Goal: Task Accomplishment & Management: Use online tool/utility

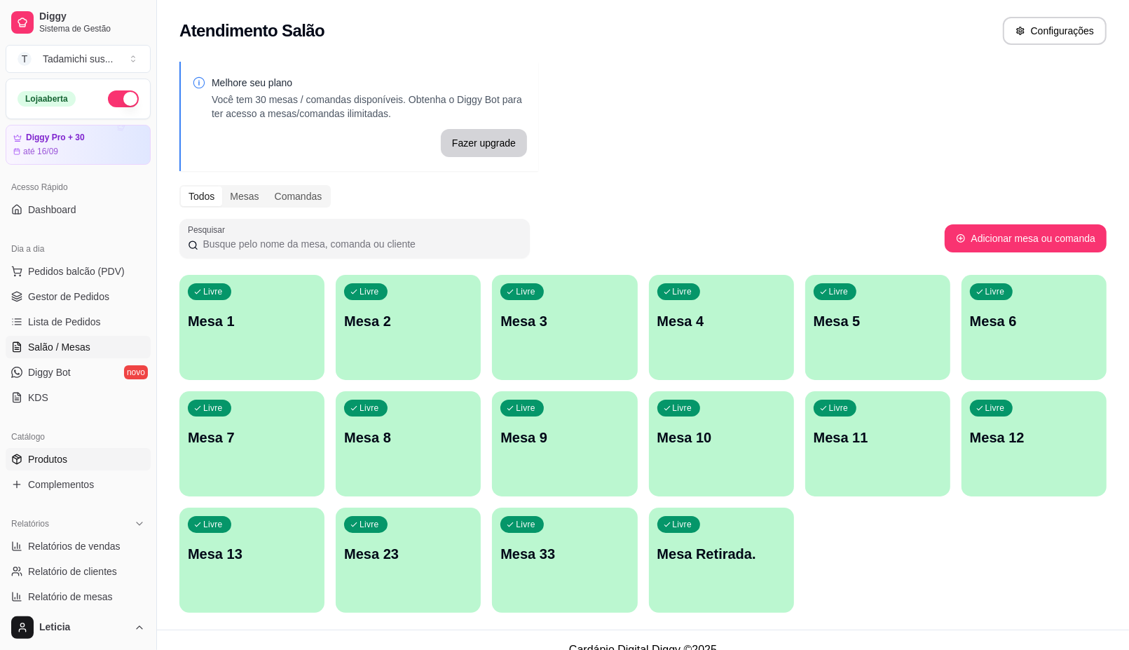
click at [76, 468] on link "Produtos" at bounding box center [78, 459] width 145 height 22
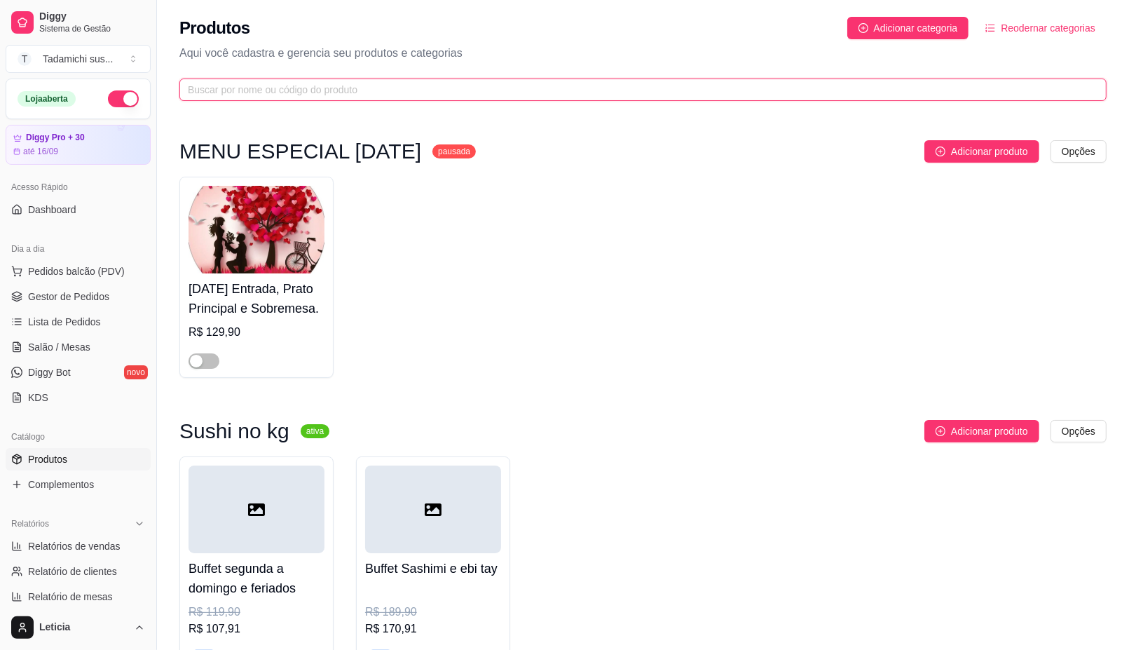
click at [270, 84] on input "text" at bounding box center [637, 89] width 899 height 15
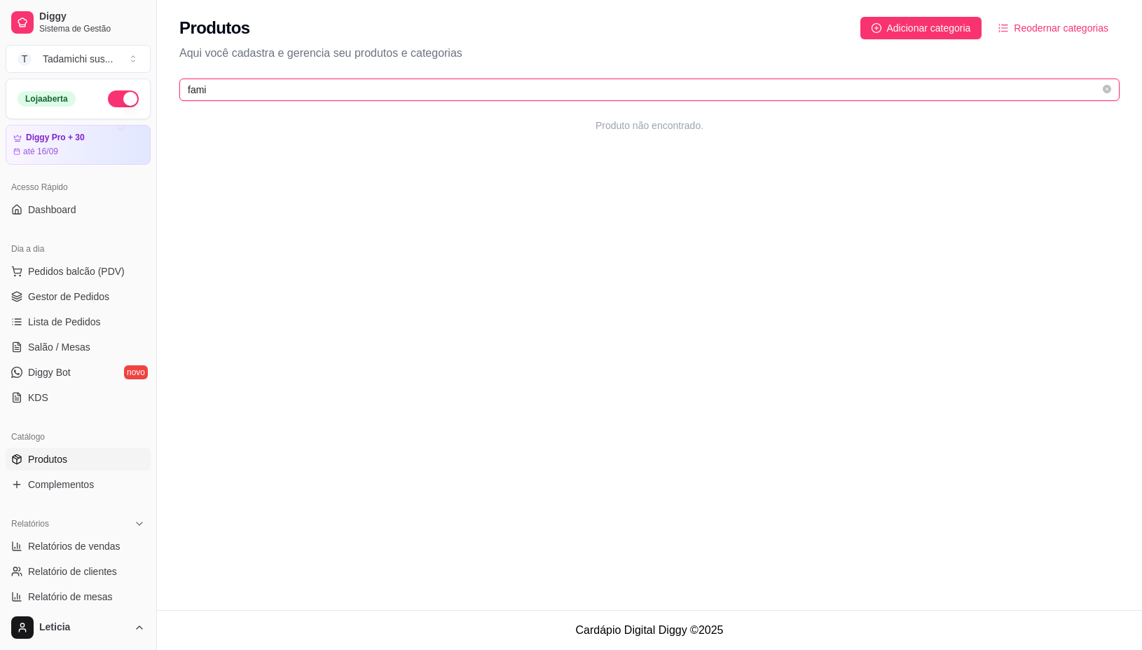
click at [247, 96] on input "fami" at bounding box center [644, 89] width 912 height 15
type input "fam"
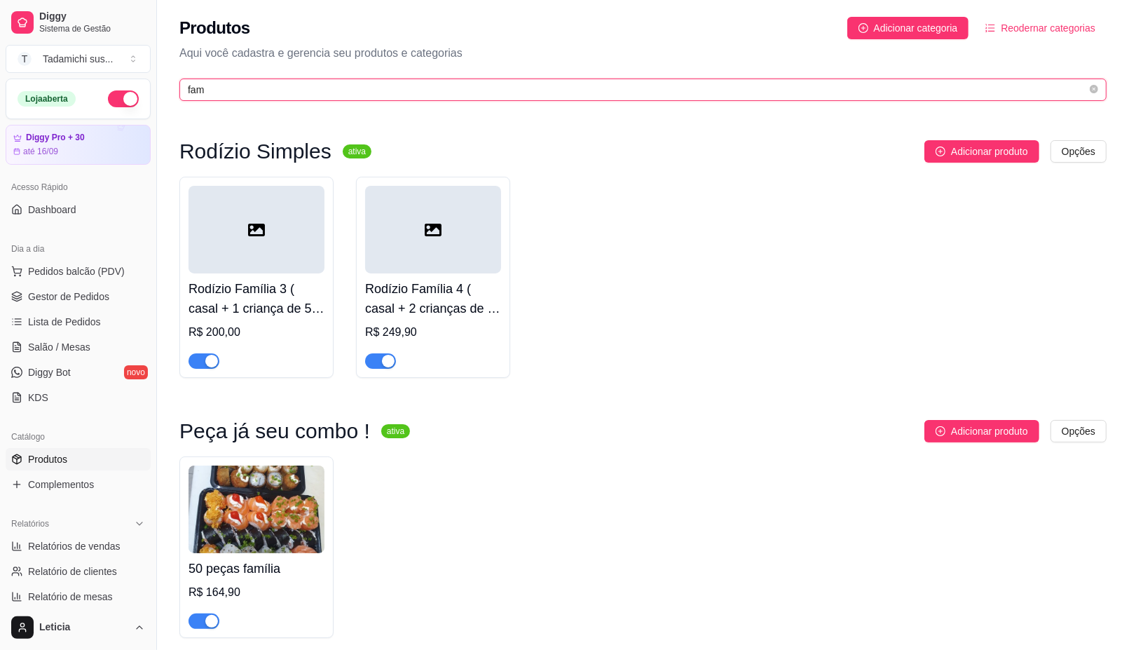
drag, startPoint x: 212, startPoint y: 92, endPoint x: 163, endPoint y: 93, distance: 49.8
click at [163, 93] on div "Produtos Adicionar categoria Reodernar categorias Aqui você cadastra e gerencia…" at bounding box center [643, 54] width 972 height 109
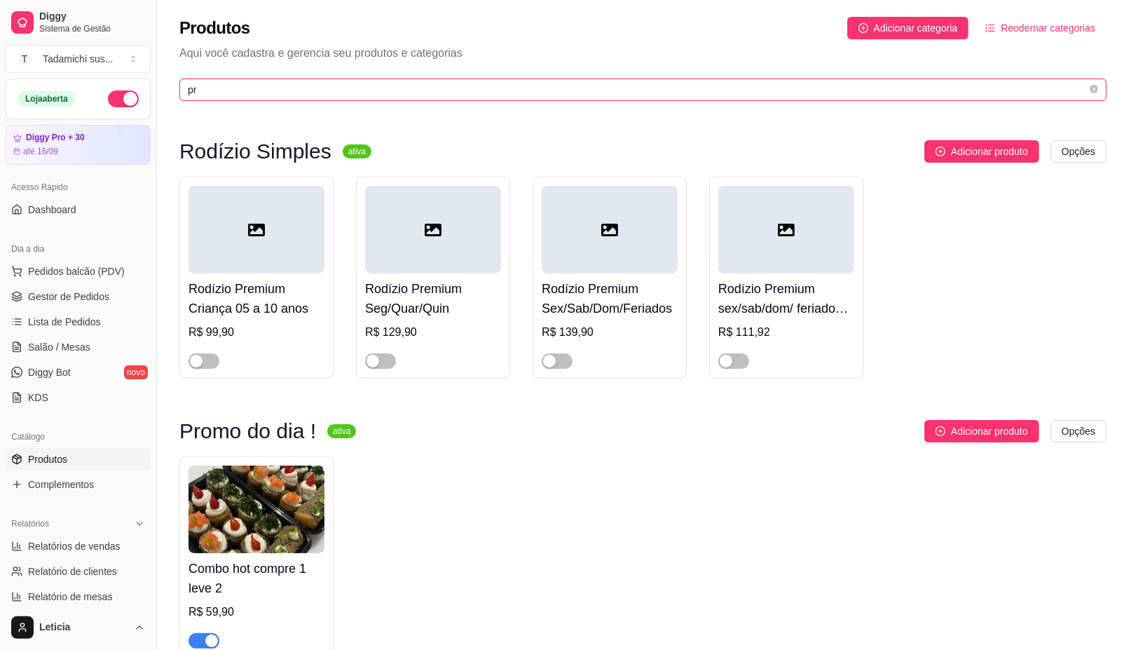
type input "p"
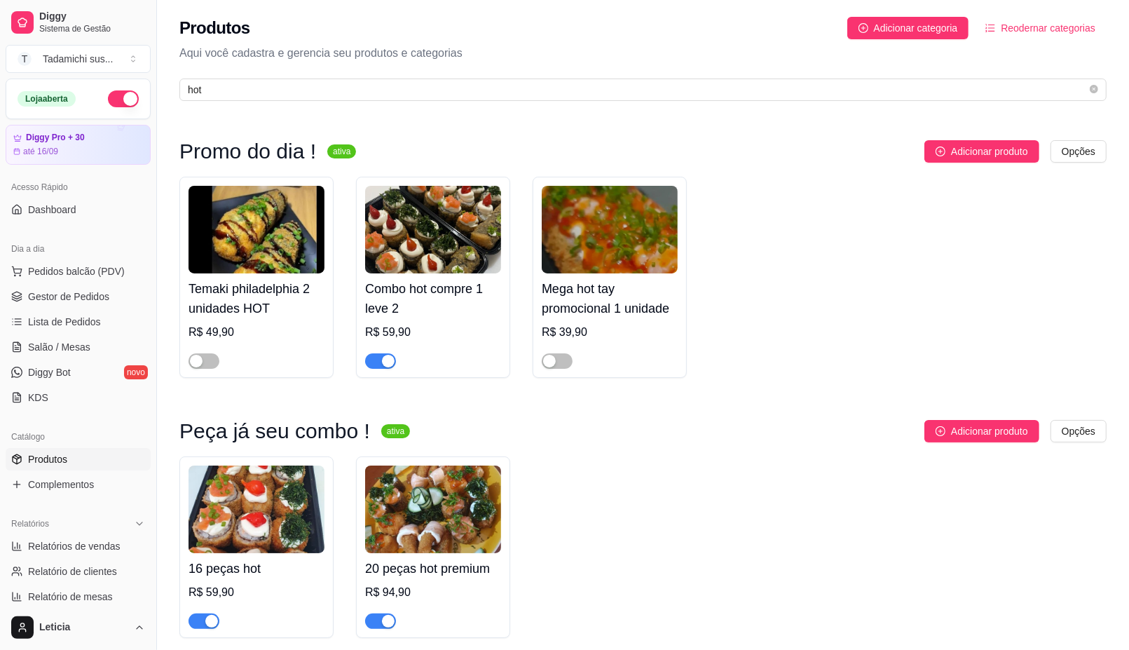
click at [83, 453] on link "Produtos" at bounding box center [78, 459] width 145 height 22
click at [97, 454] on link "Produtos" at bounding box center [78, 459] width 145 height 22
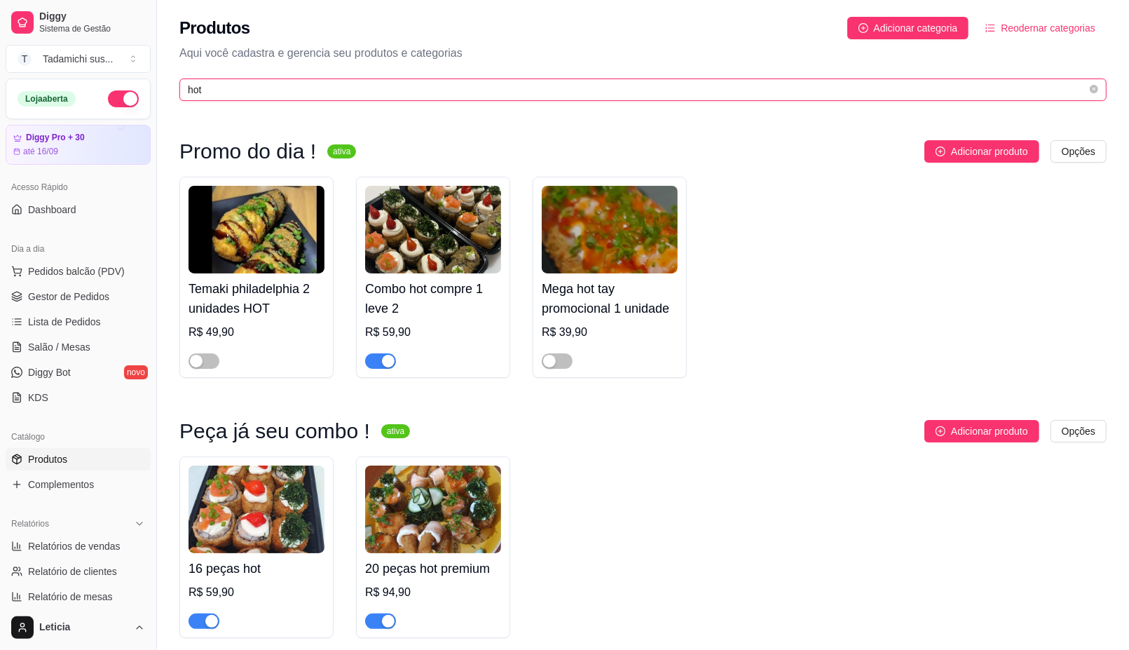
click at [292, 85] on input "hot" at bounding box center [637, 89] width 899 height 15
type input "h"
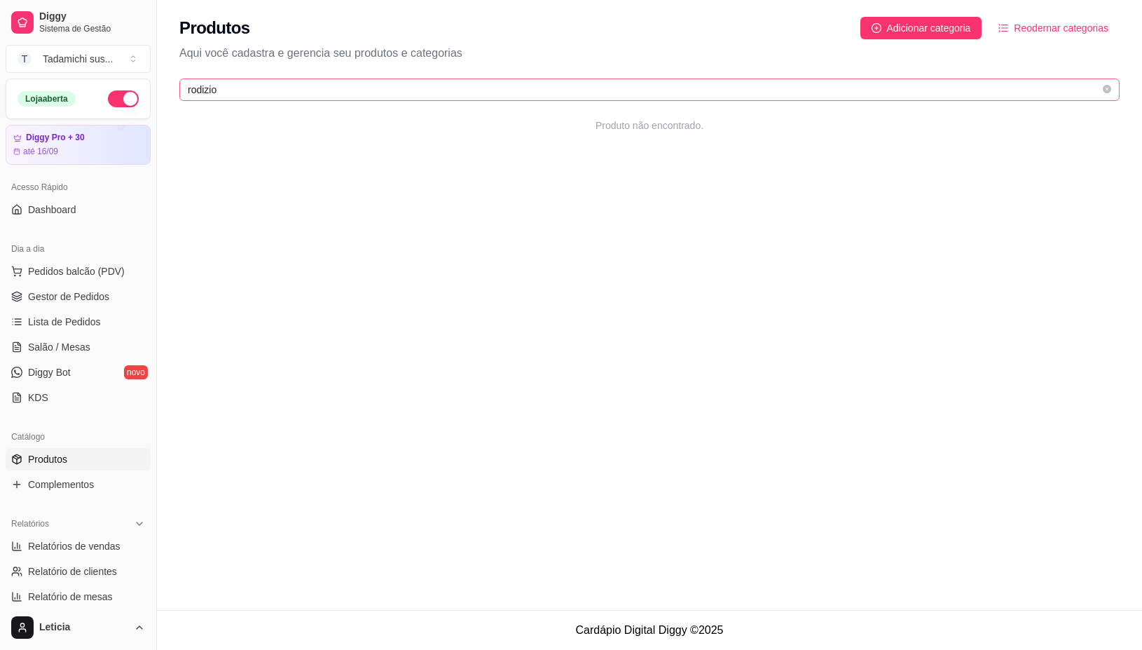
click at [299, 78] on span "rodizio" at bounding box center [649, 89] width 940 height 22
click at [301, 85] on input "rodizio" at bounding box center [644, 89] width 912 height 15
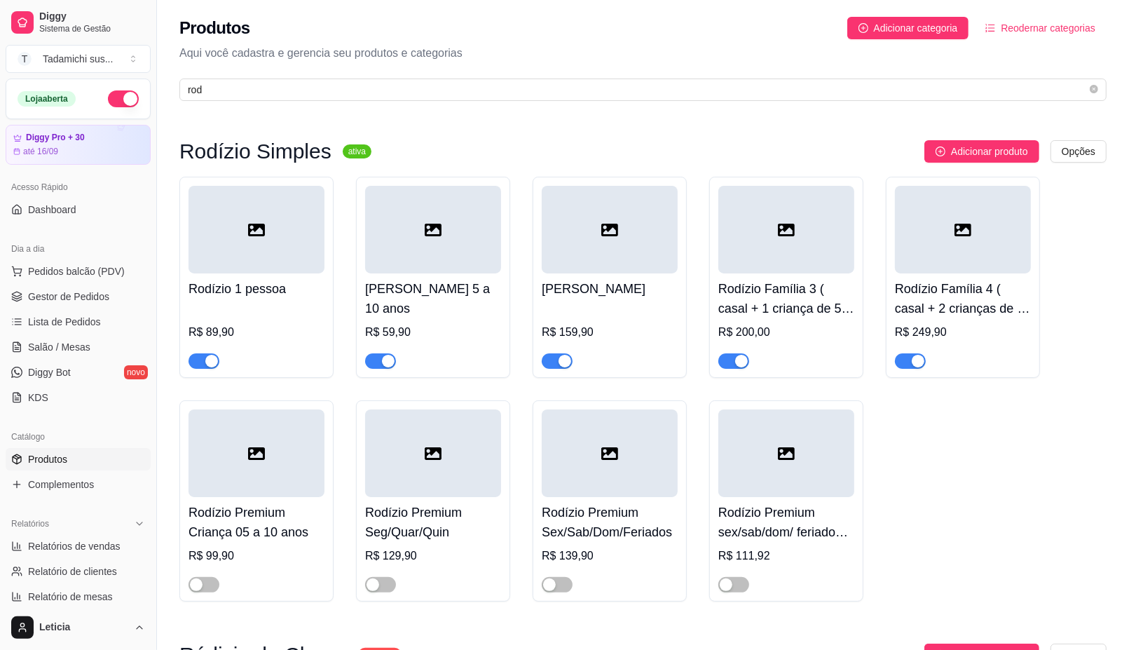
click at [88, 459] on link "Produtos" at bounding box center [78, 459] width 145 height 22
click at [91, 453] on link "Produtos" at bounding box center [78, 459] width 145 height 22
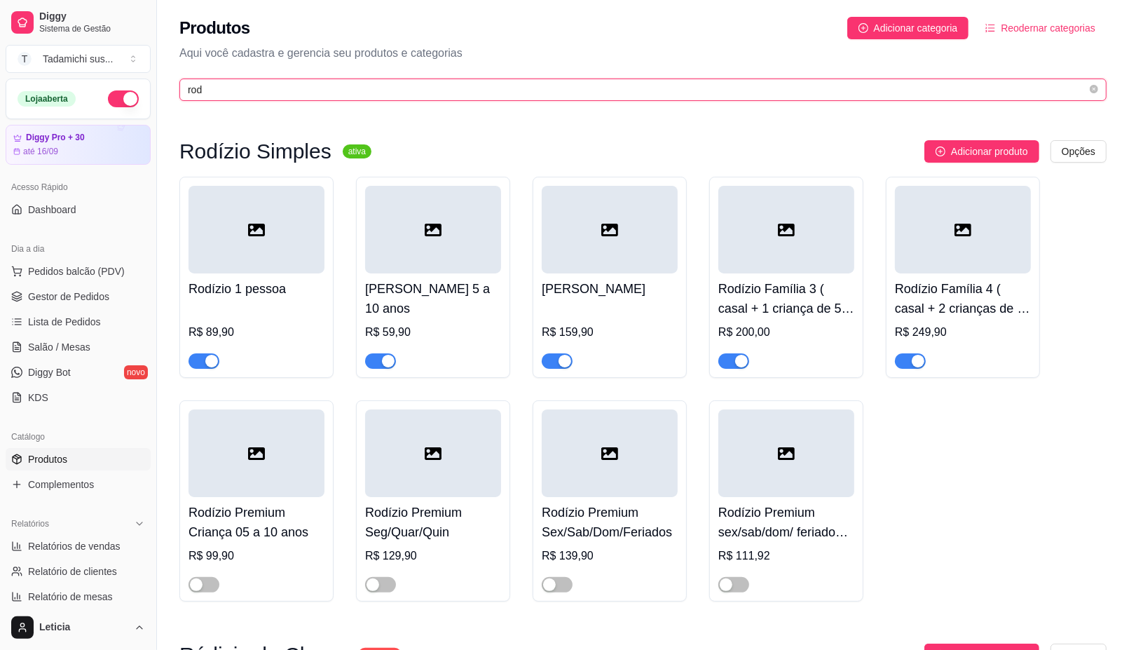
click at [282, 90] on input "rod" at bounding box center [637, 89] width 899 height 15
type input "r"
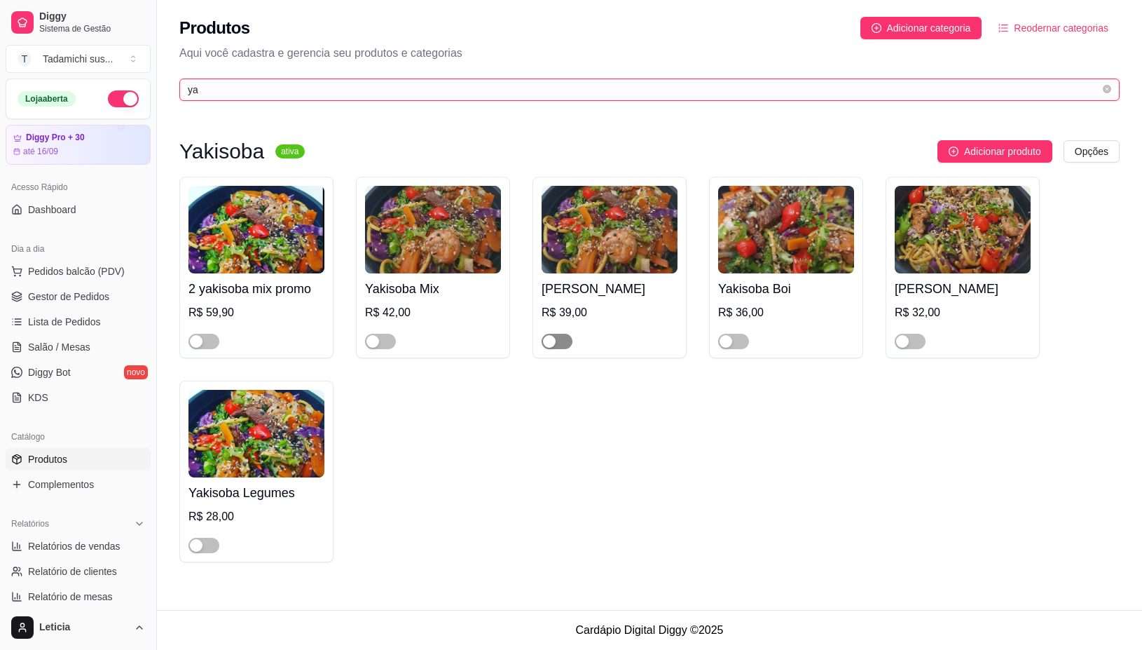
type input "ya"
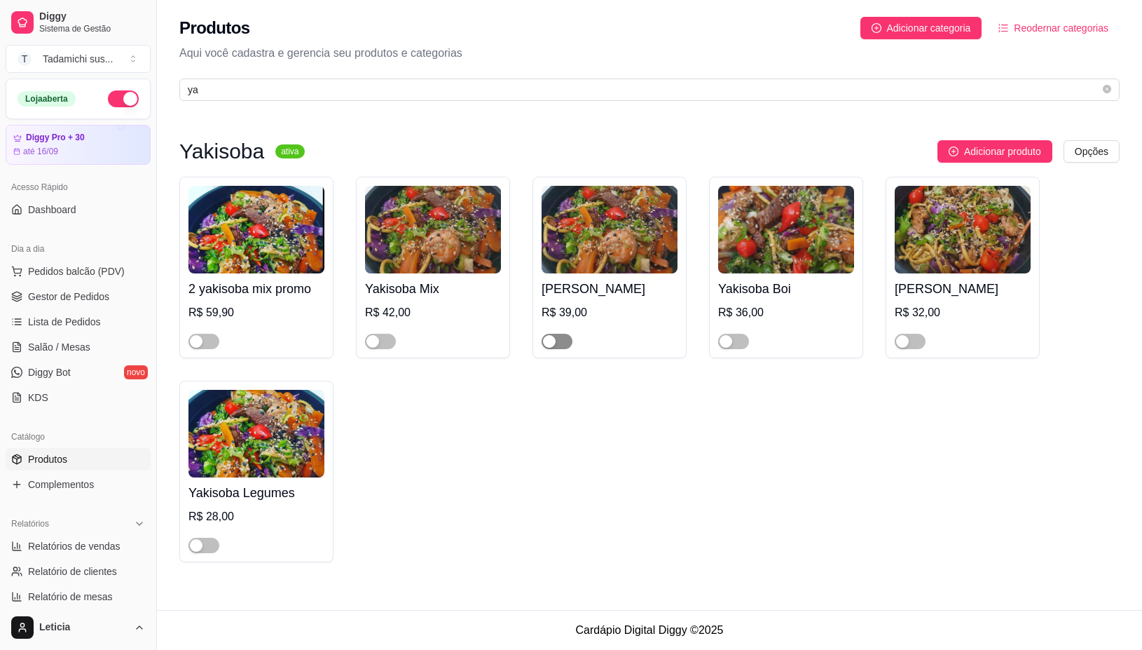
click at [562, 338] on span "button" at bounding box center [557, 341] width 31 height 15
click at [573, 338] on div at bounding box center [610, 335] width 136 height 28
click at [552, 336] on span "button" at bounding box center [557, 341] width 31 height 15
click at [71, 460] on link "Produtos" at bounding box center [78, 459] width 145 height 22
click at [74, 460] on link "Produtos" at bounding box center [78, 459] width 145 height 22
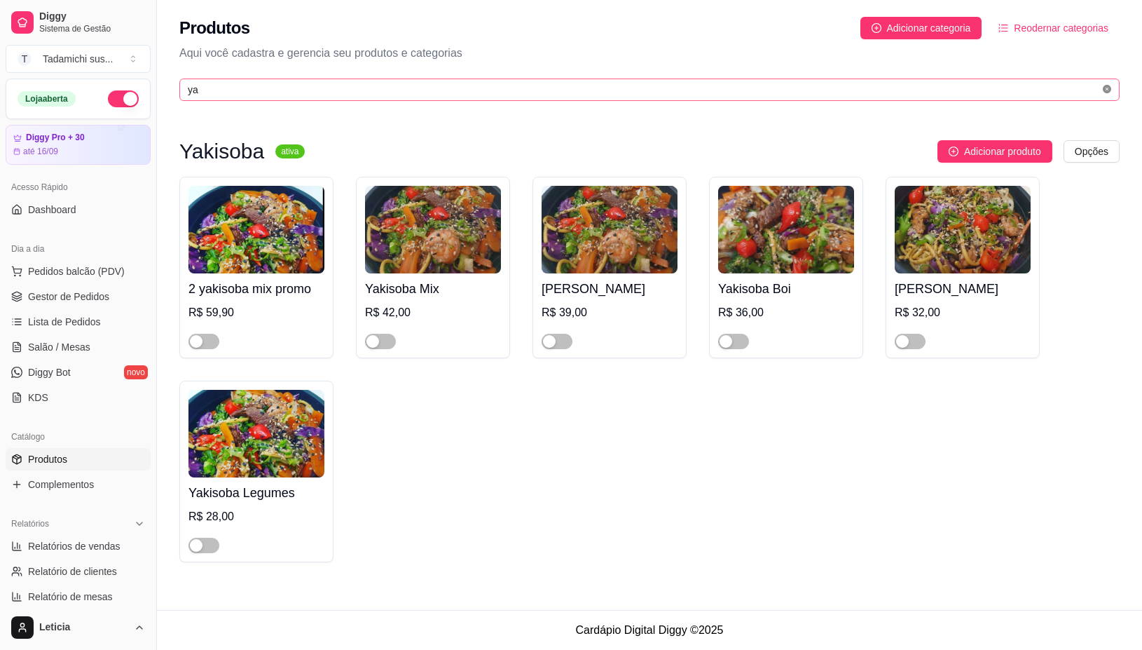
click at [1108, 93] on icon "close-circle" at bounding box center [1107, 89] width 8 height 8
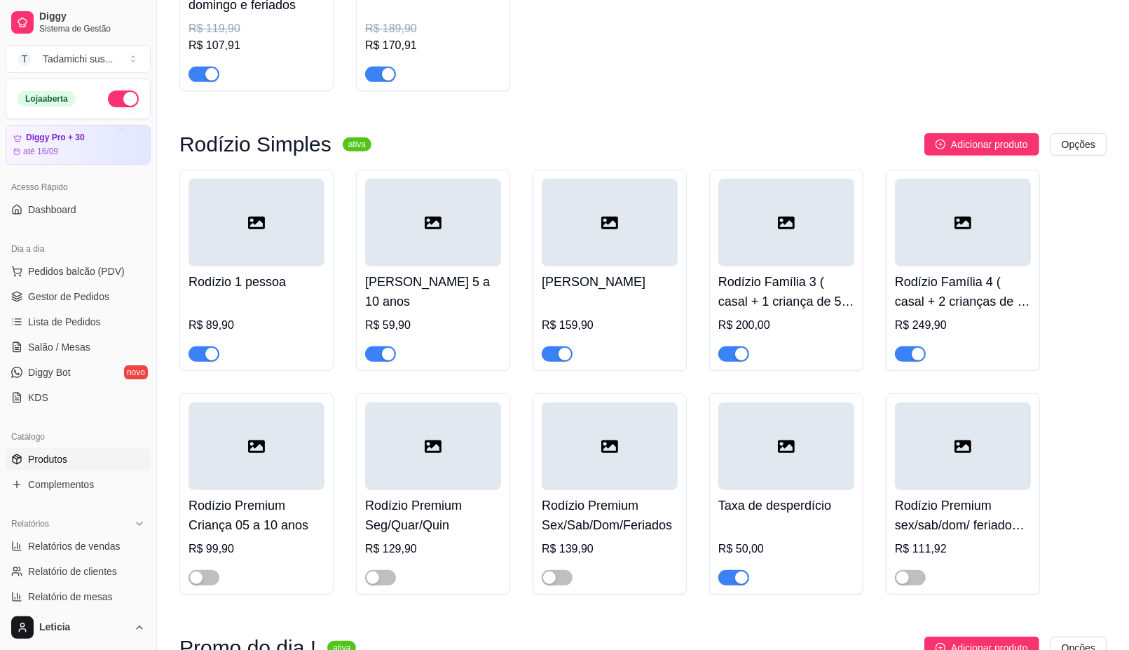
scroll to position [613, 0]
